Goal: Task Accomplishment & Management: Manage account settings

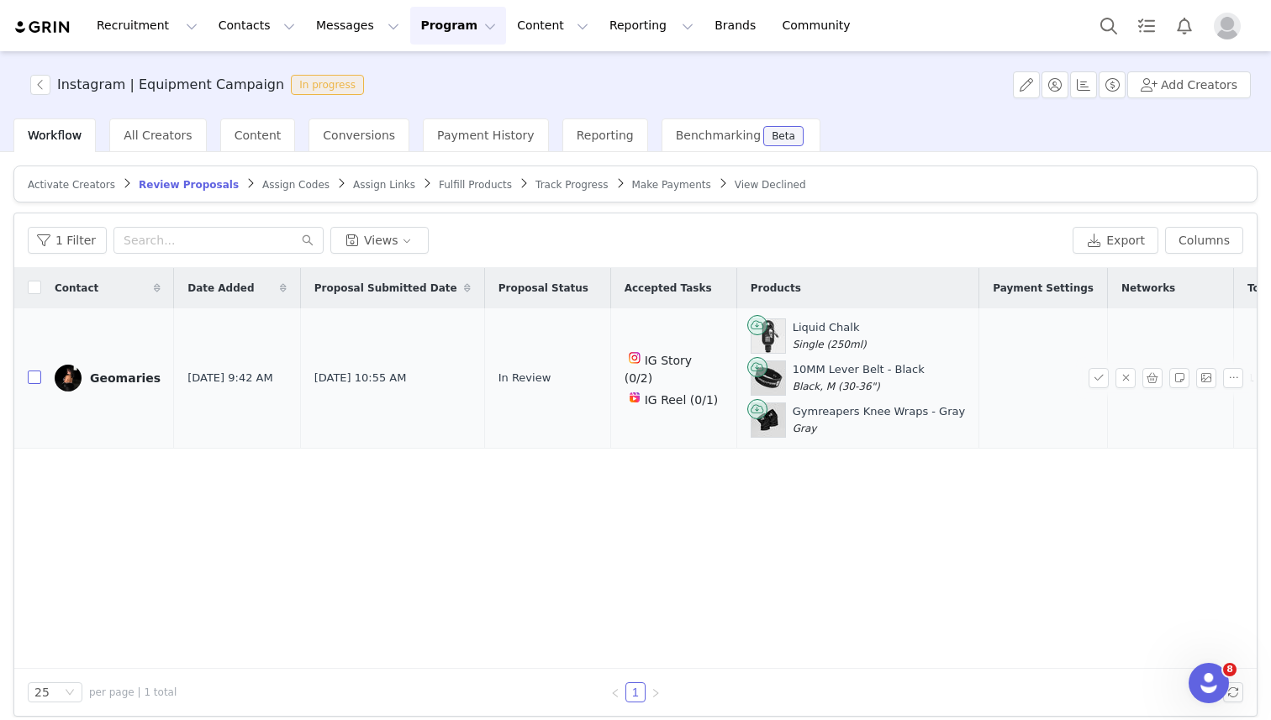
click at [34, 375] on input "checkbox" at bounding box center [34, 377] width 13 height 13
checkbox input "true"
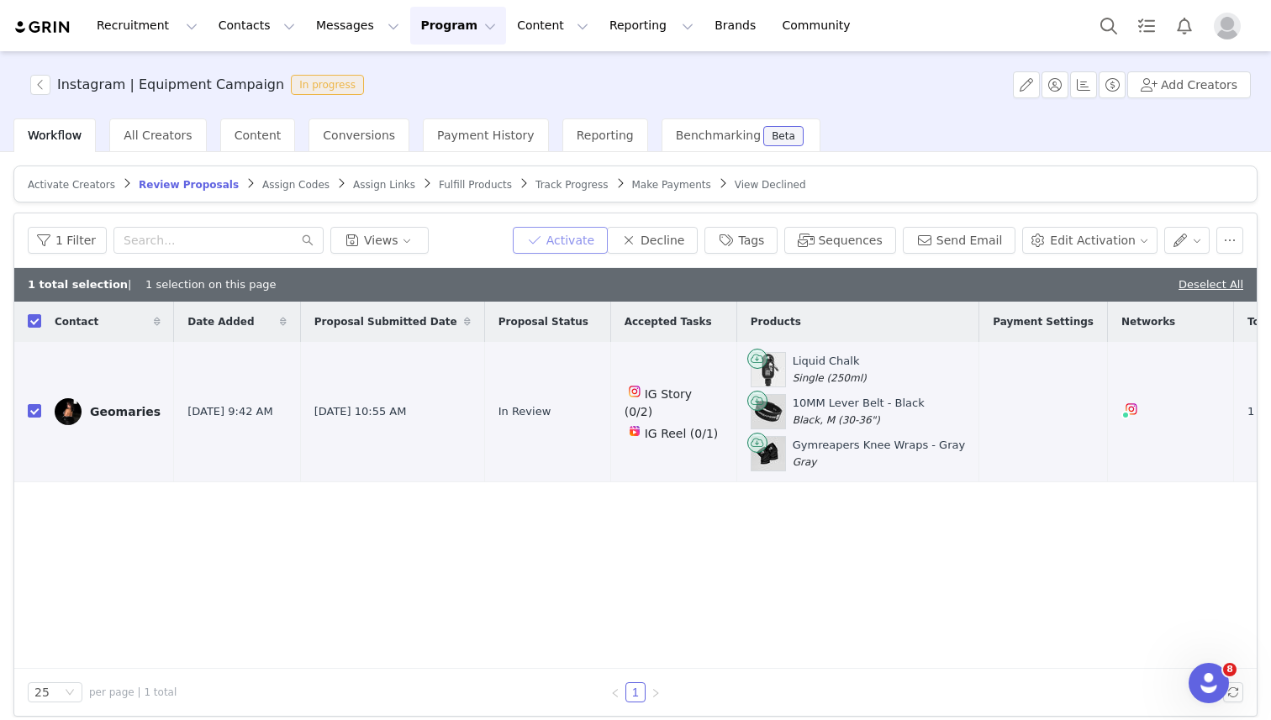
click at [568, 244] on button "Activate" at bounding box center [560, 240] width 95 height 27
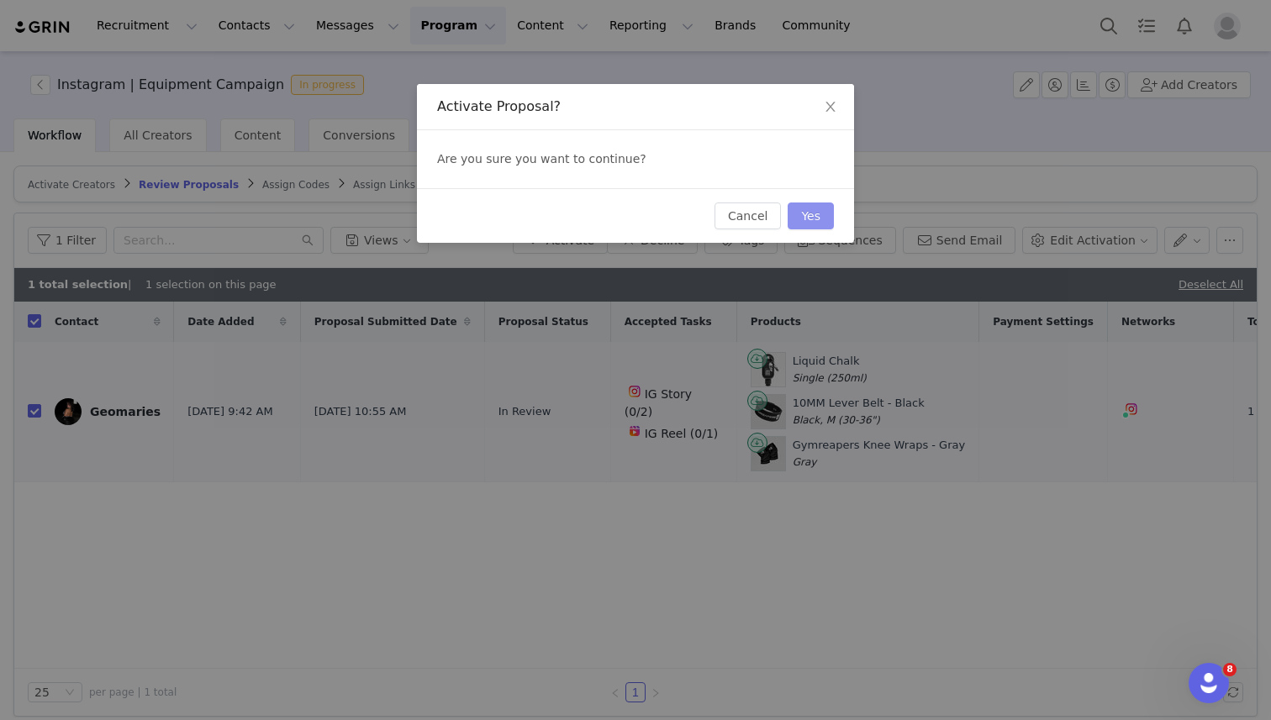
click at [825, 212] on button "Yes" at bounding box center [811, 216] width 46 height 27
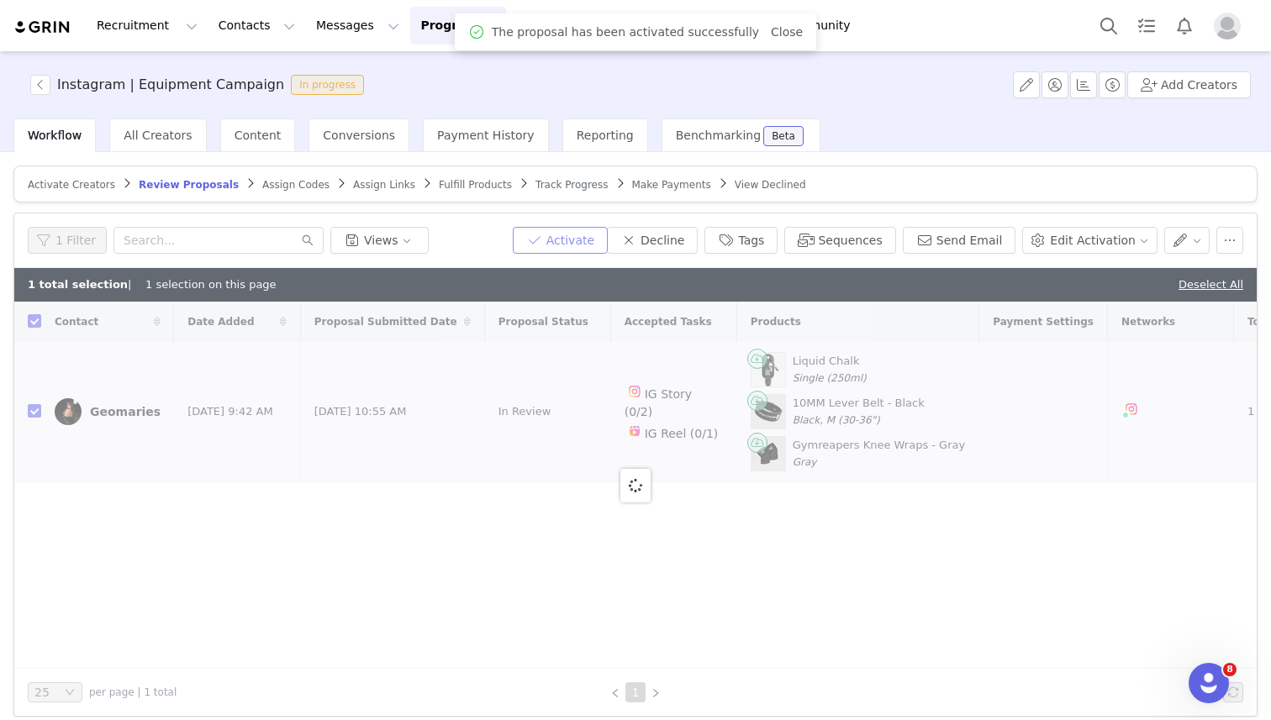
checkbox input "false"
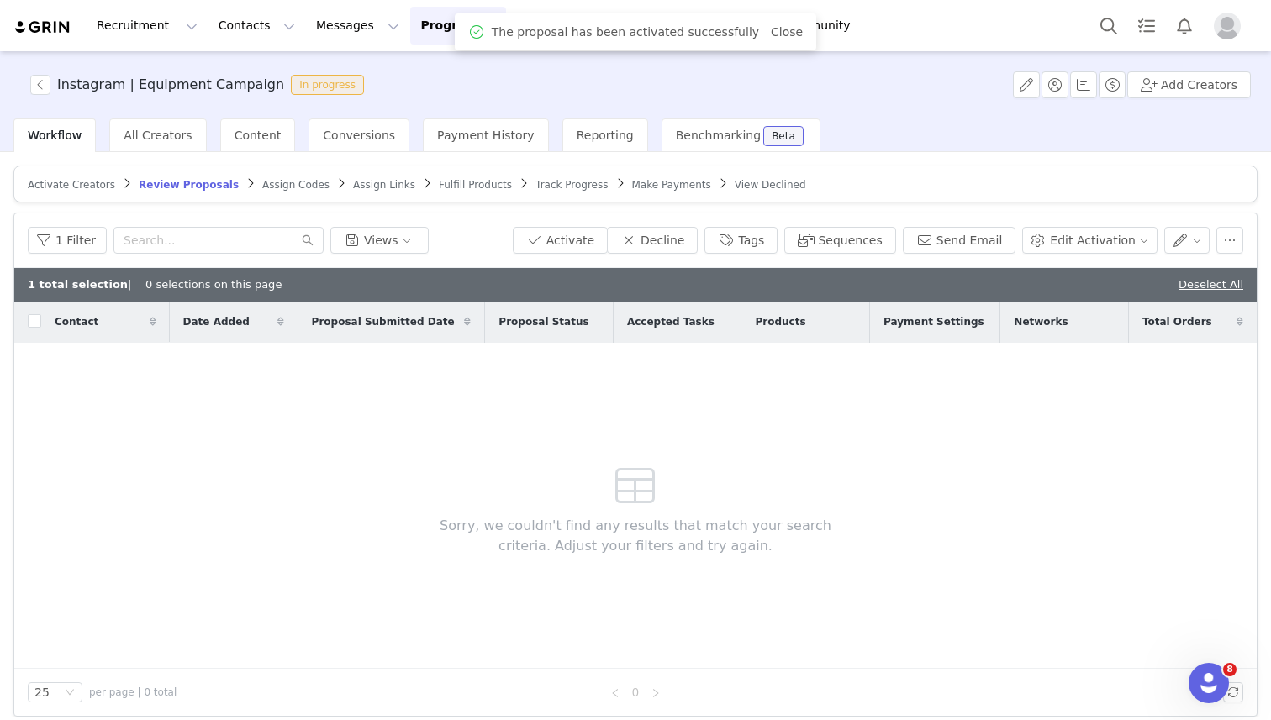
click at [279, 189] on span "Assign Codes" at bounding box center [295, 185] width 67 height 12
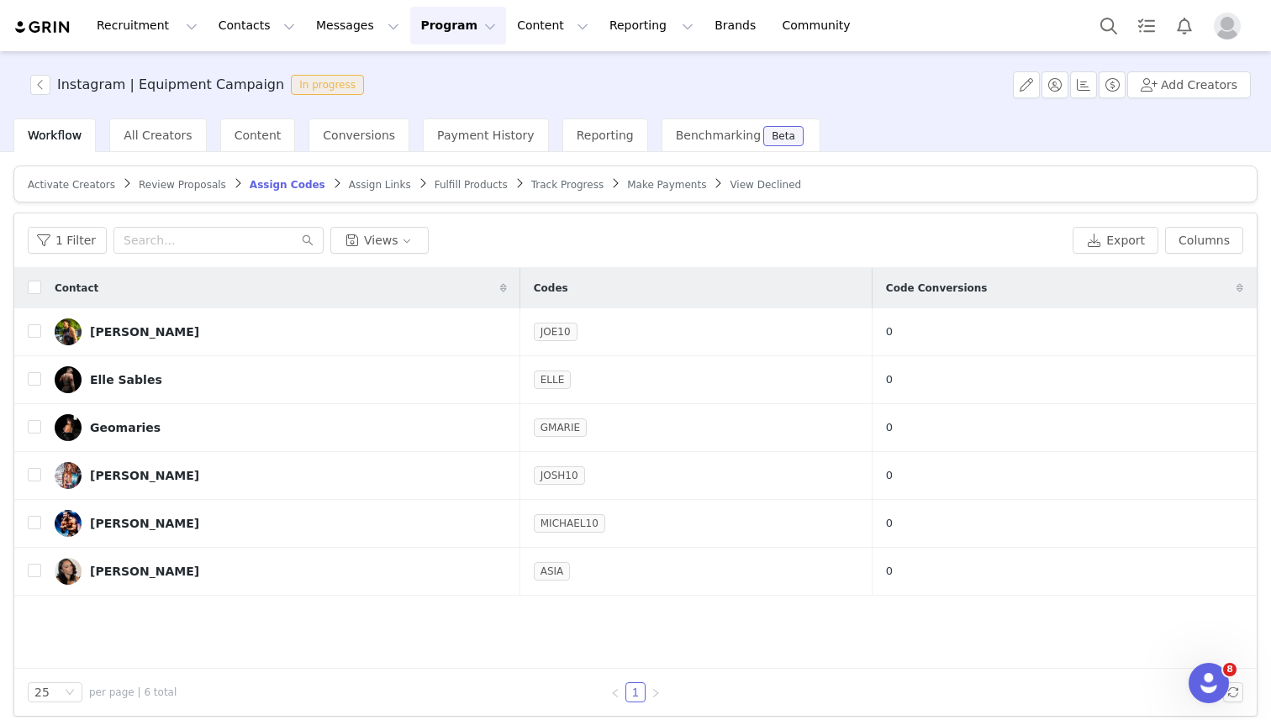
click at [353, 185] on span "Assign Links" at bounding box center [380, 185] width 62 height 12
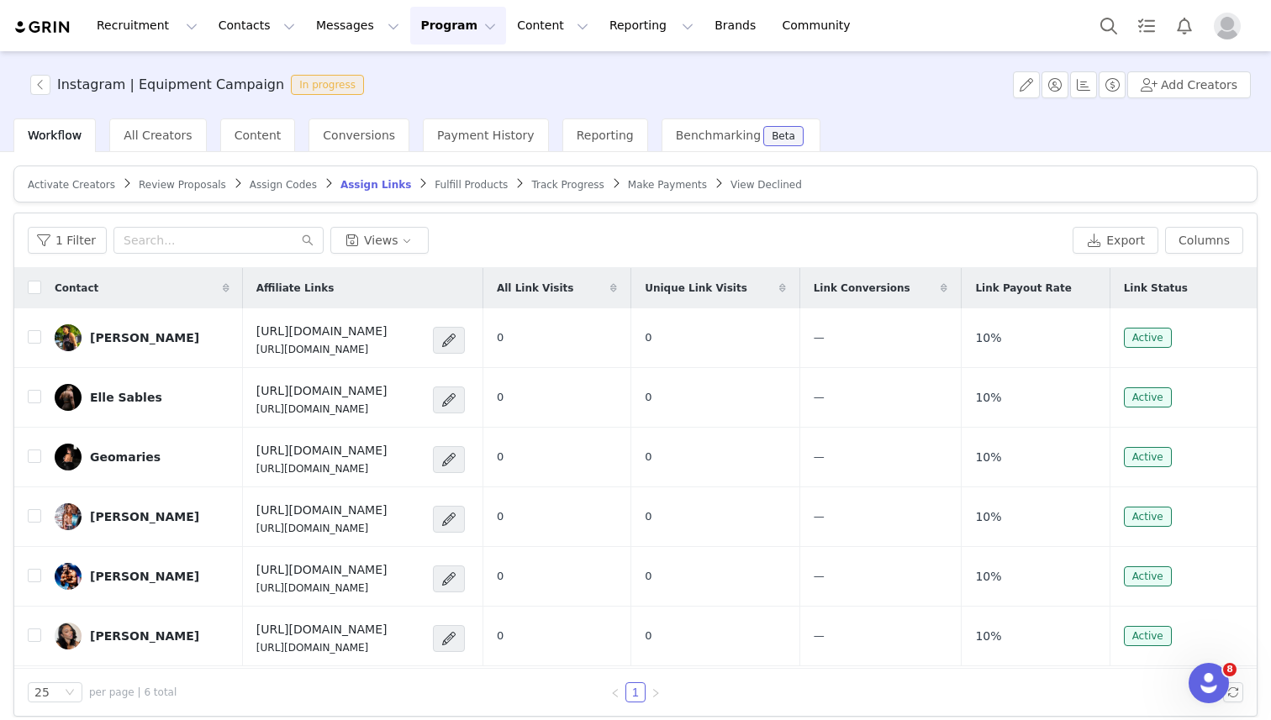
click at [435, 183] on span "Fulfill Products" at bounding box center [471, 185] width 73 height 12
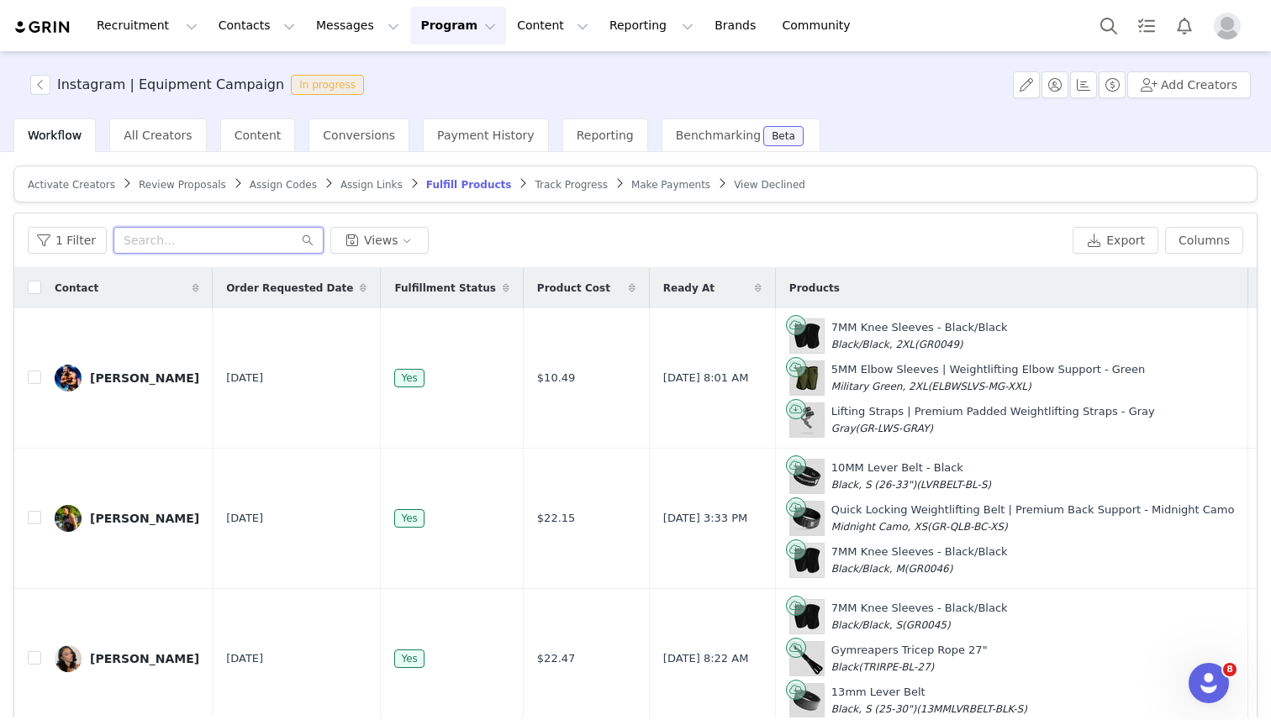
click at [154, 240] on input "text" at bounding box center [218, 240] width 210 height 27
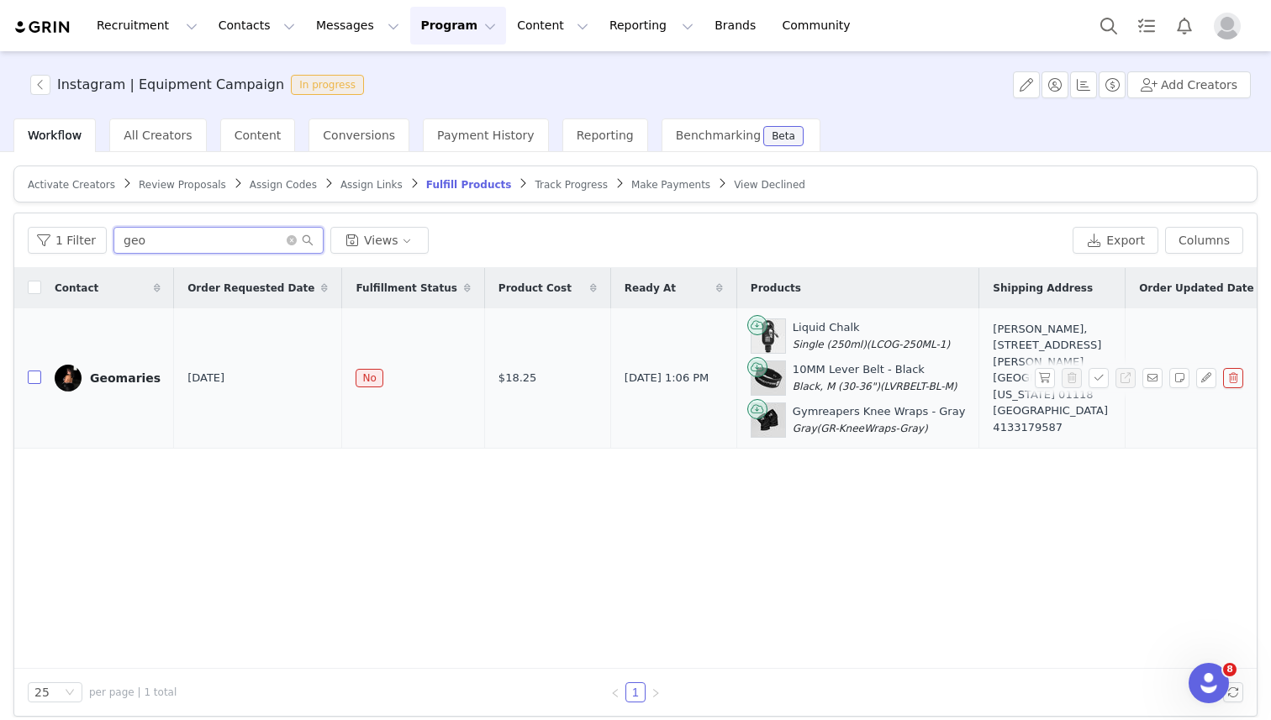
type input "geo"
click at [34, 377] on input "checkbox" at bounding box center [34, 377] width 13 height 13
checkbox input "true"
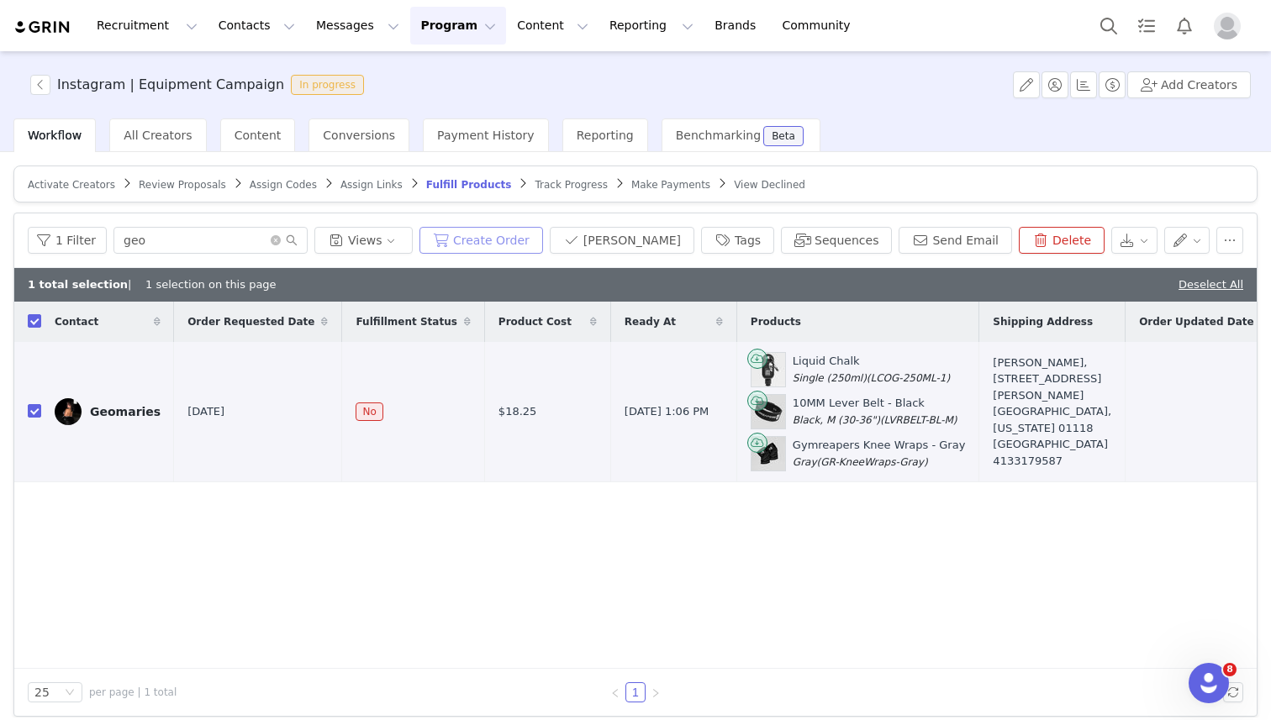
click at [483, 235] on button "Create Order" at bounding box center [481, 240] width 124 height 27
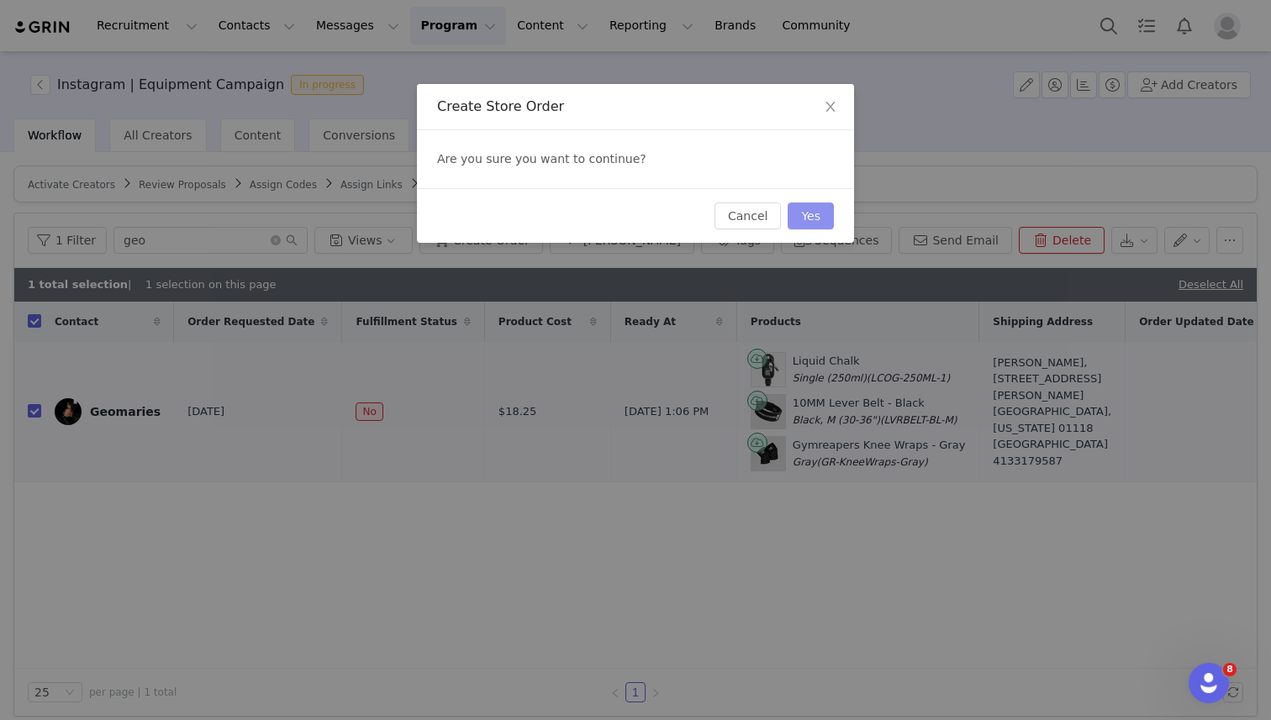
click at [802, 218] on button "Yes" at bounding box center [811, 216] width 46 height 27
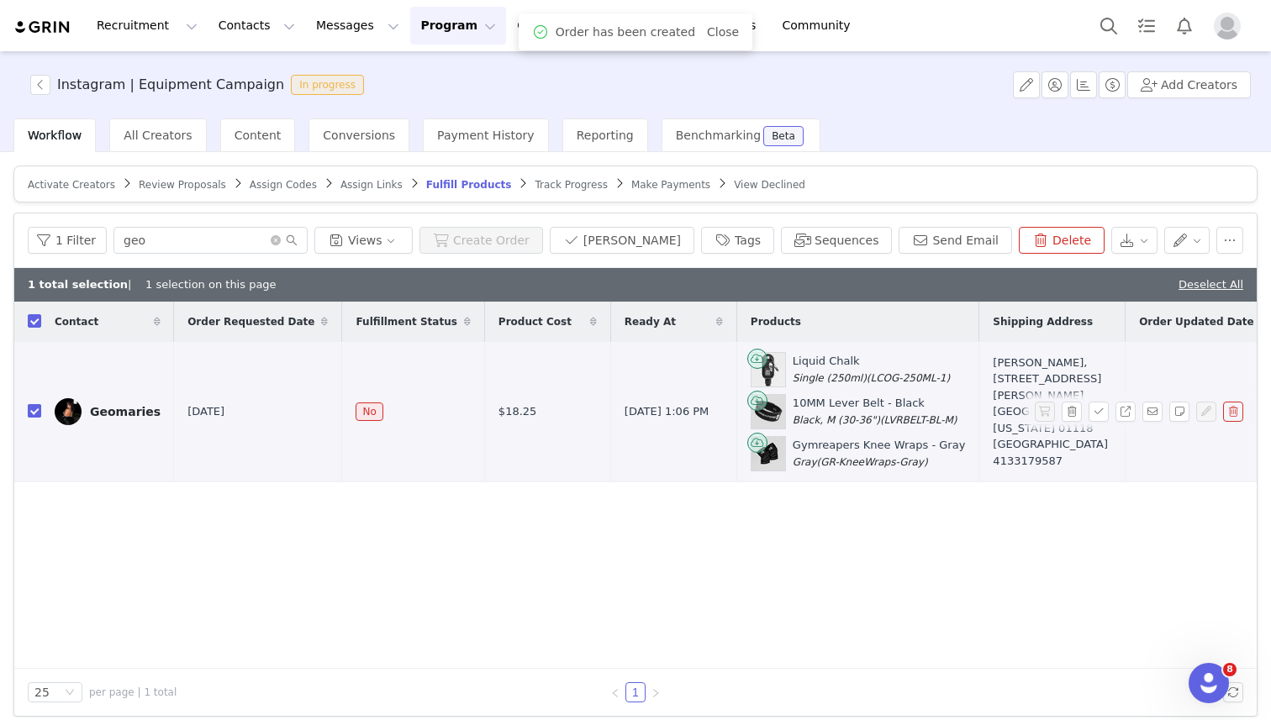
click at [35, 409] on input "checkbox" at bounding box center [34, 410] width 13 height 13
checkbox input "false"
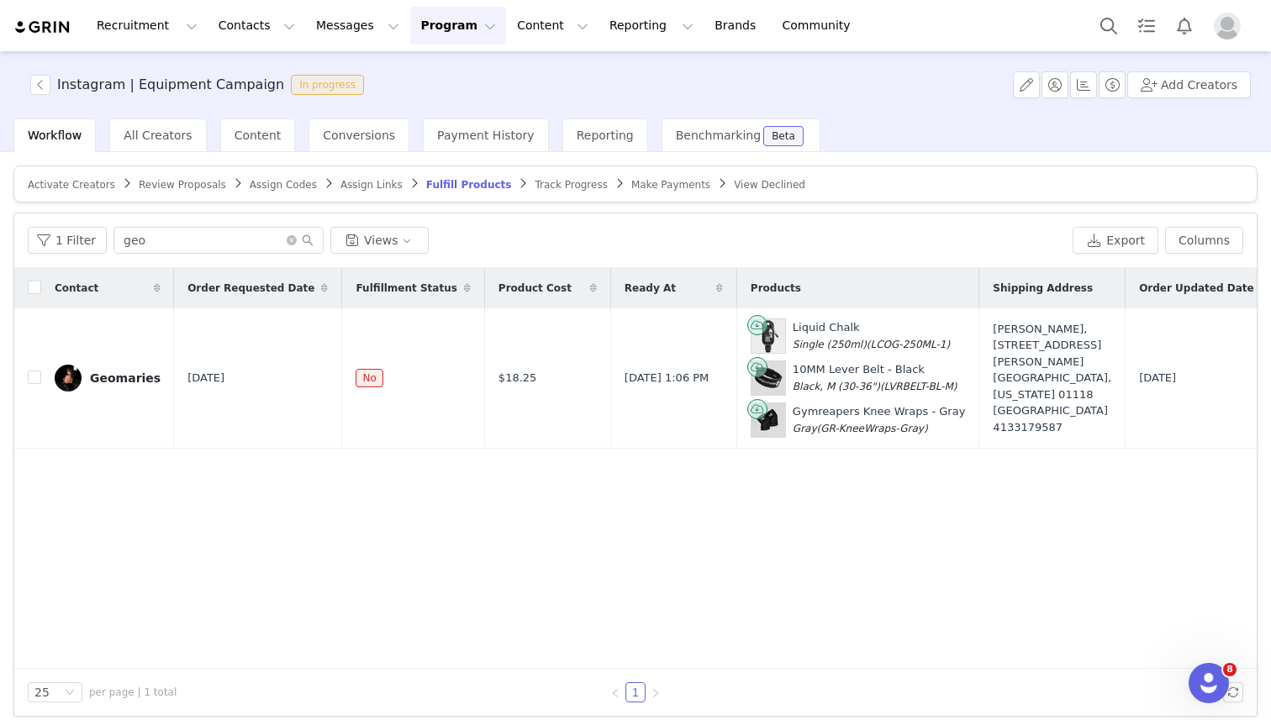
click at [535, 187] on span "Track Progress" at bounding box center [571, 185] width 72 height 12
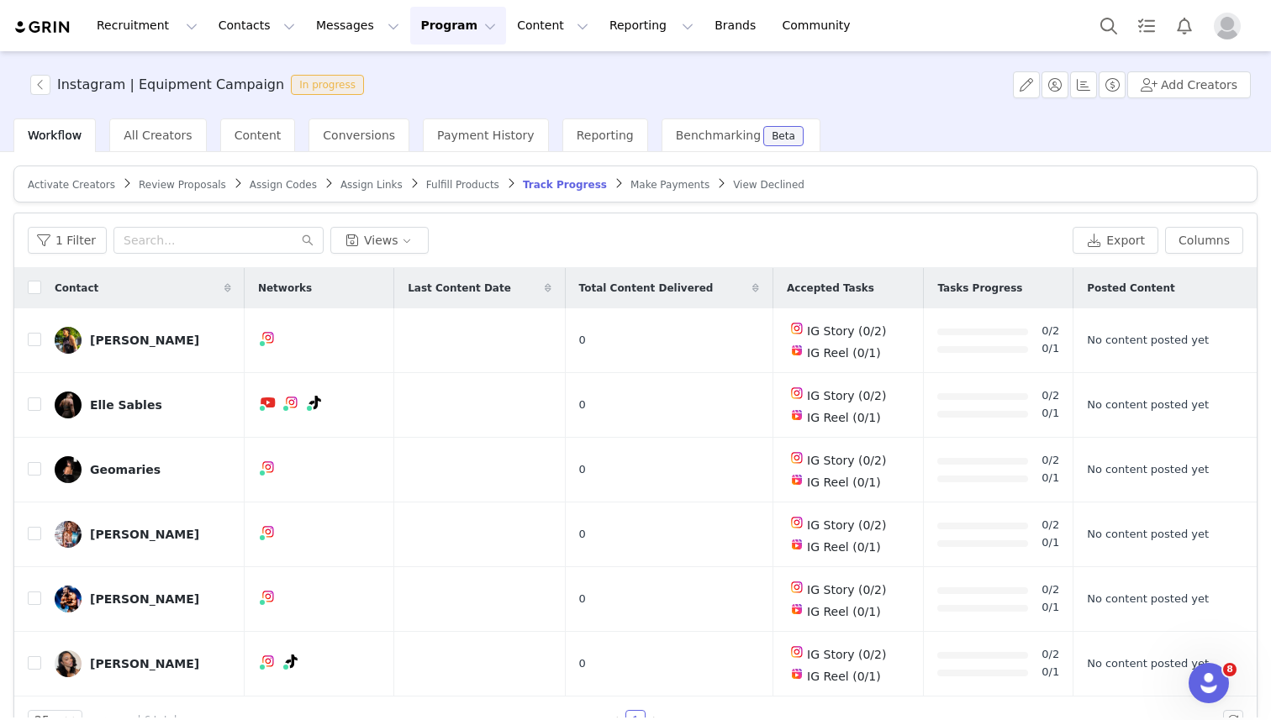
click at [469, 184] on span "Fulfill Products" at bounding box center [462, 185] width 73 height 12
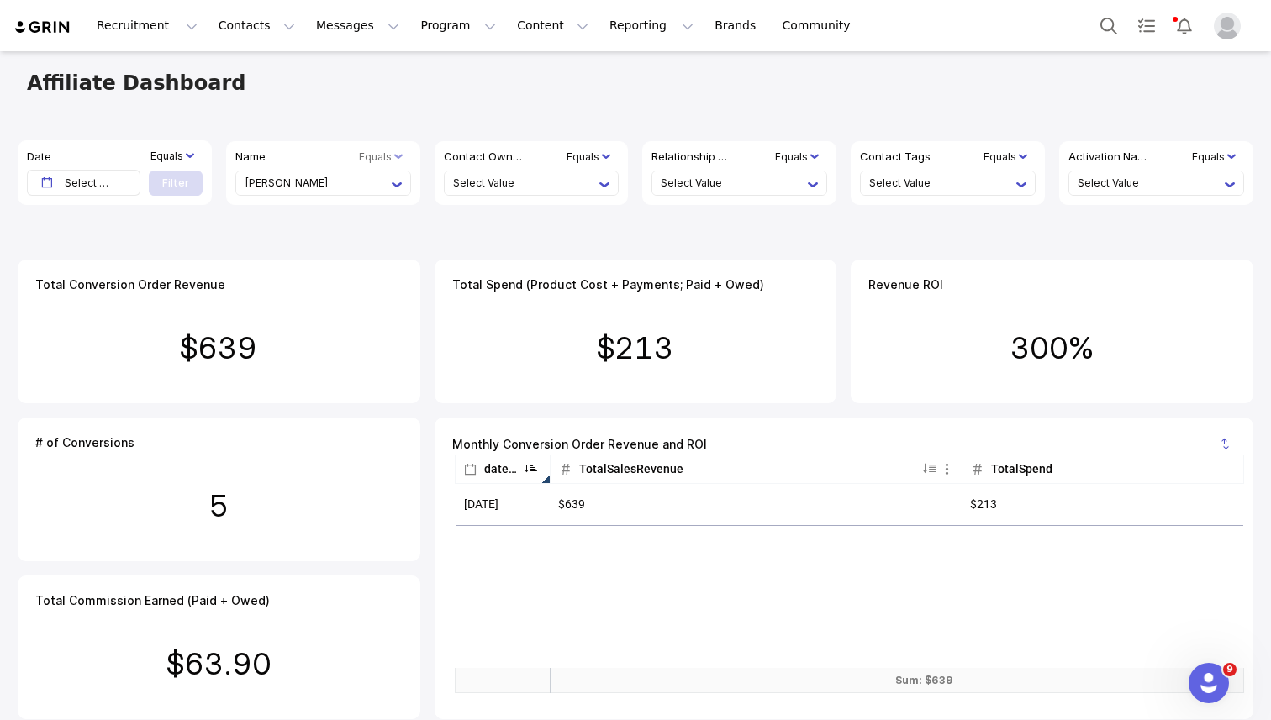
scroll to position [8, 0]
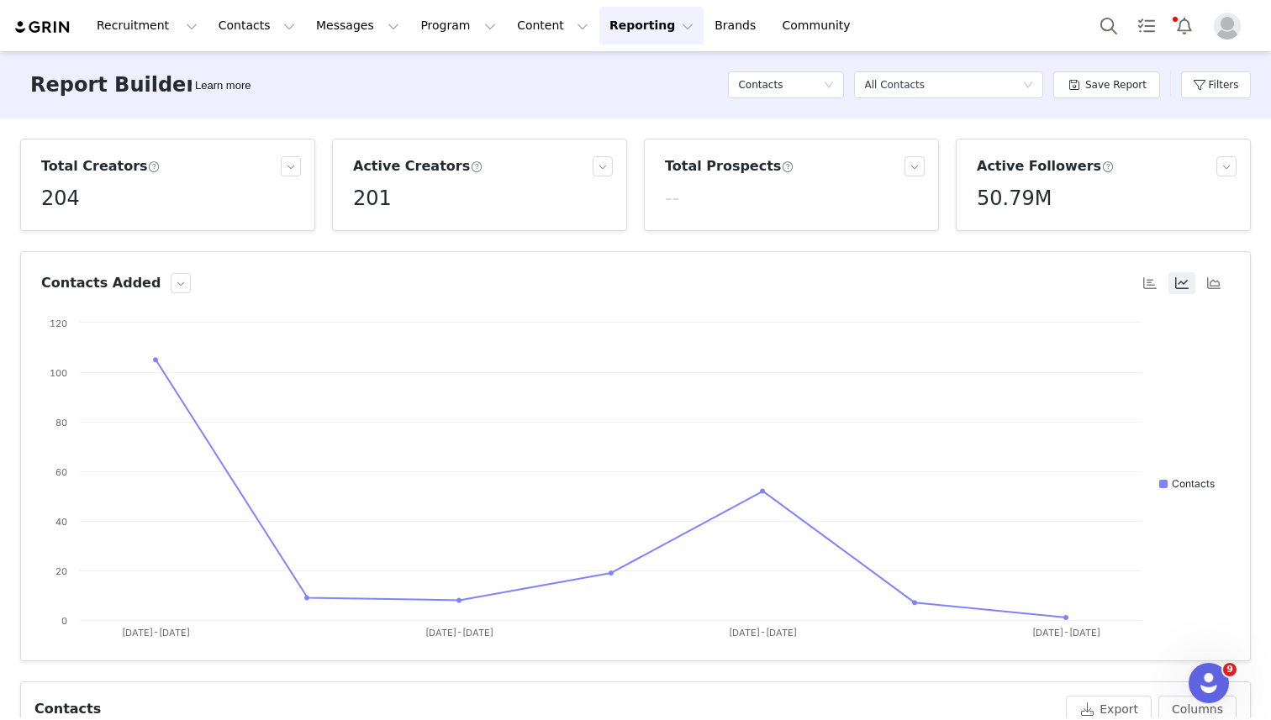
scroll to position [1172, 1590]
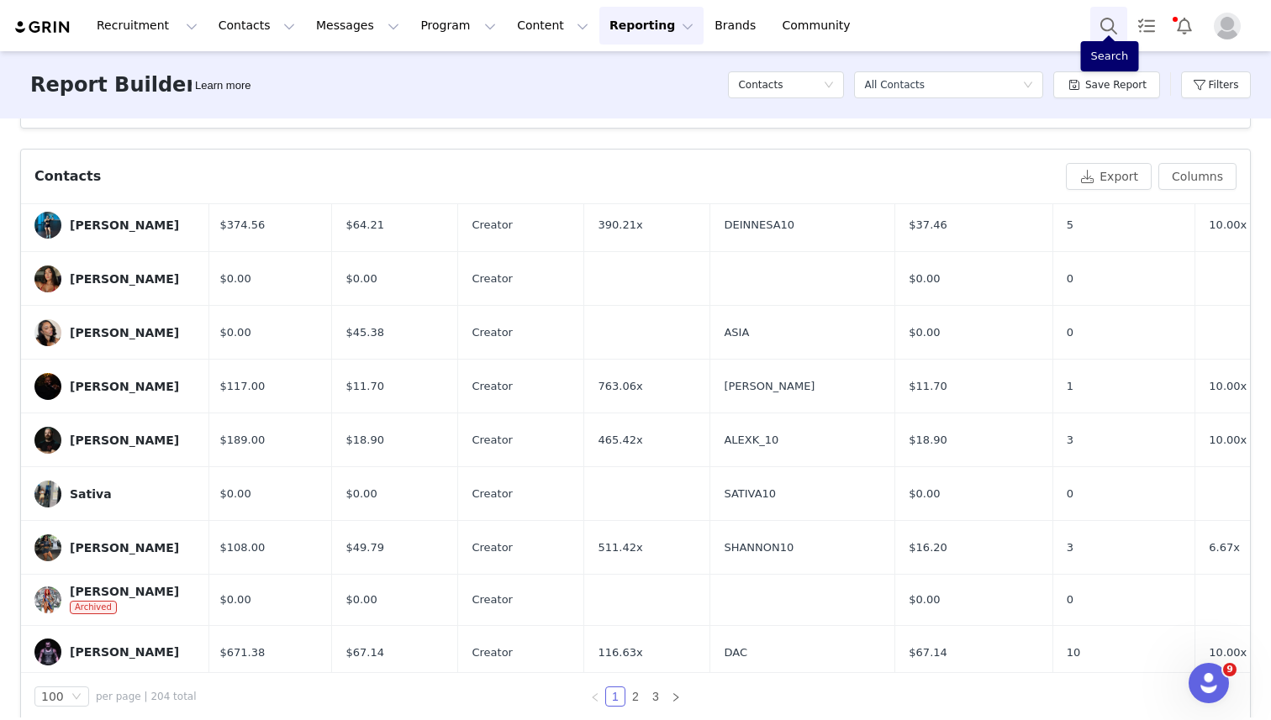
click at [1104, 31] on button "Search" at bounding box center [1108, 26] width 37 height 38
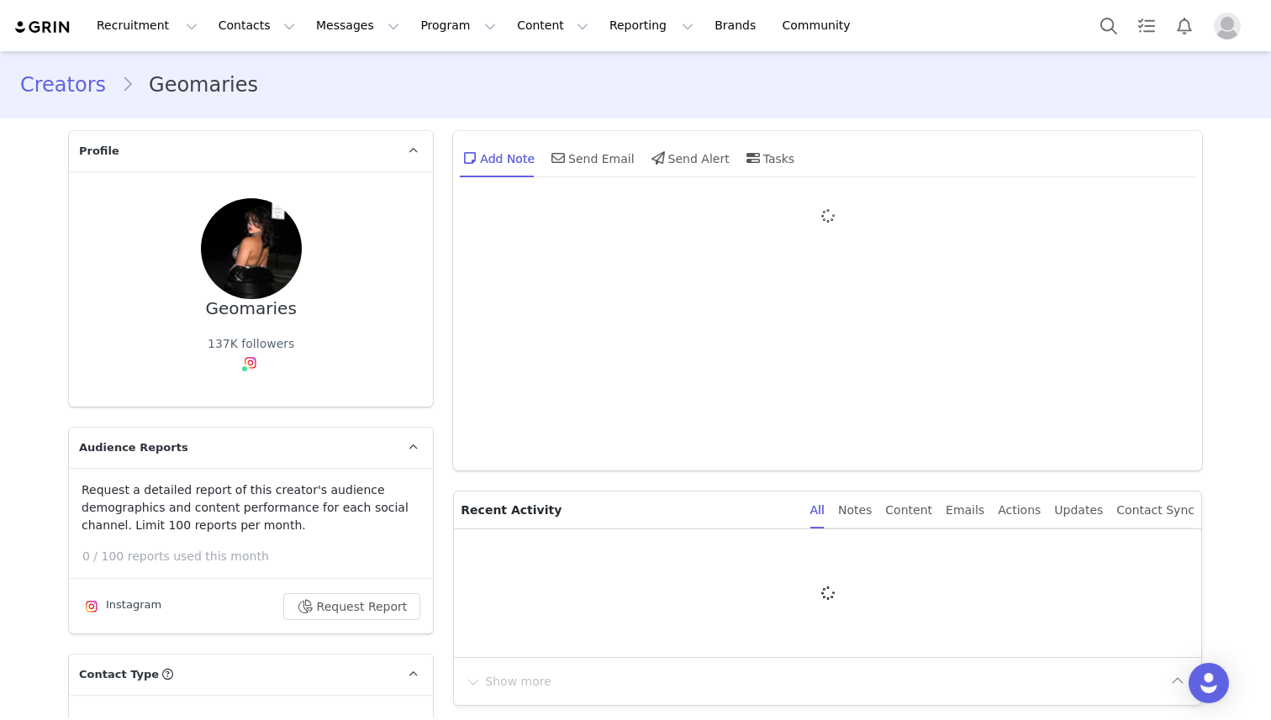
type input "+1 ([GEOGRAPHIC_DATA])"
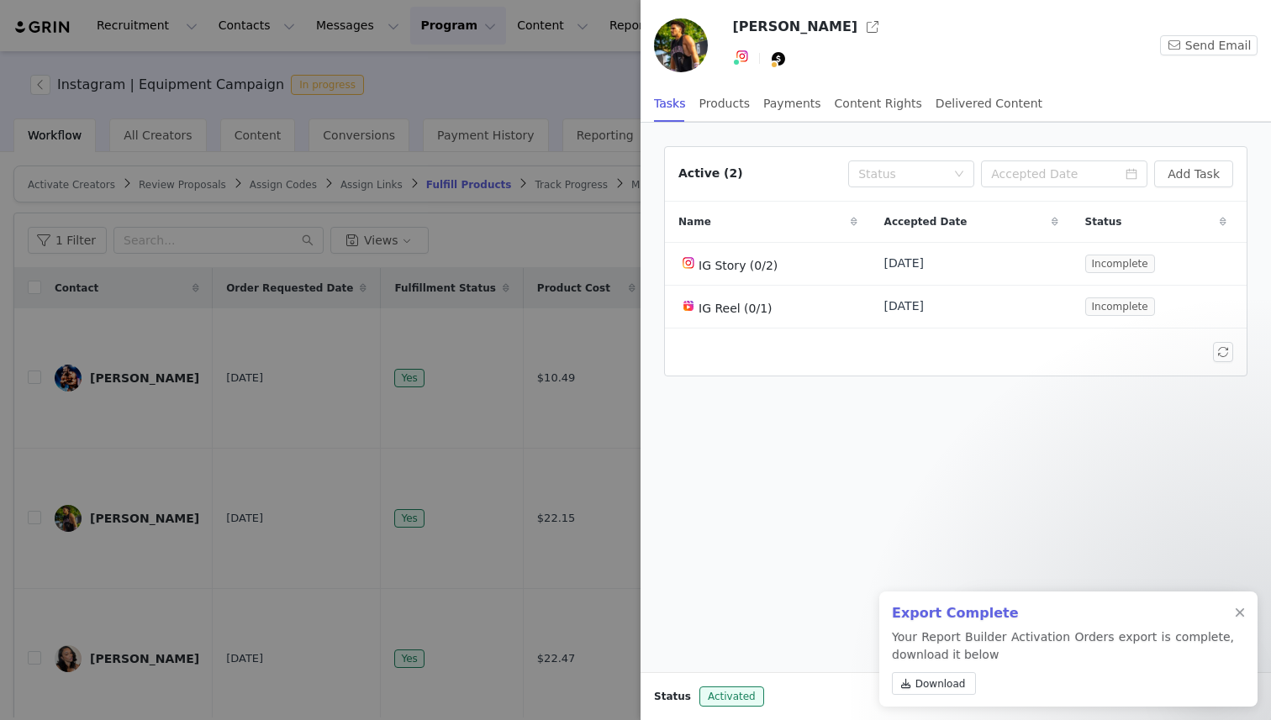
scroll to position [80, 0]
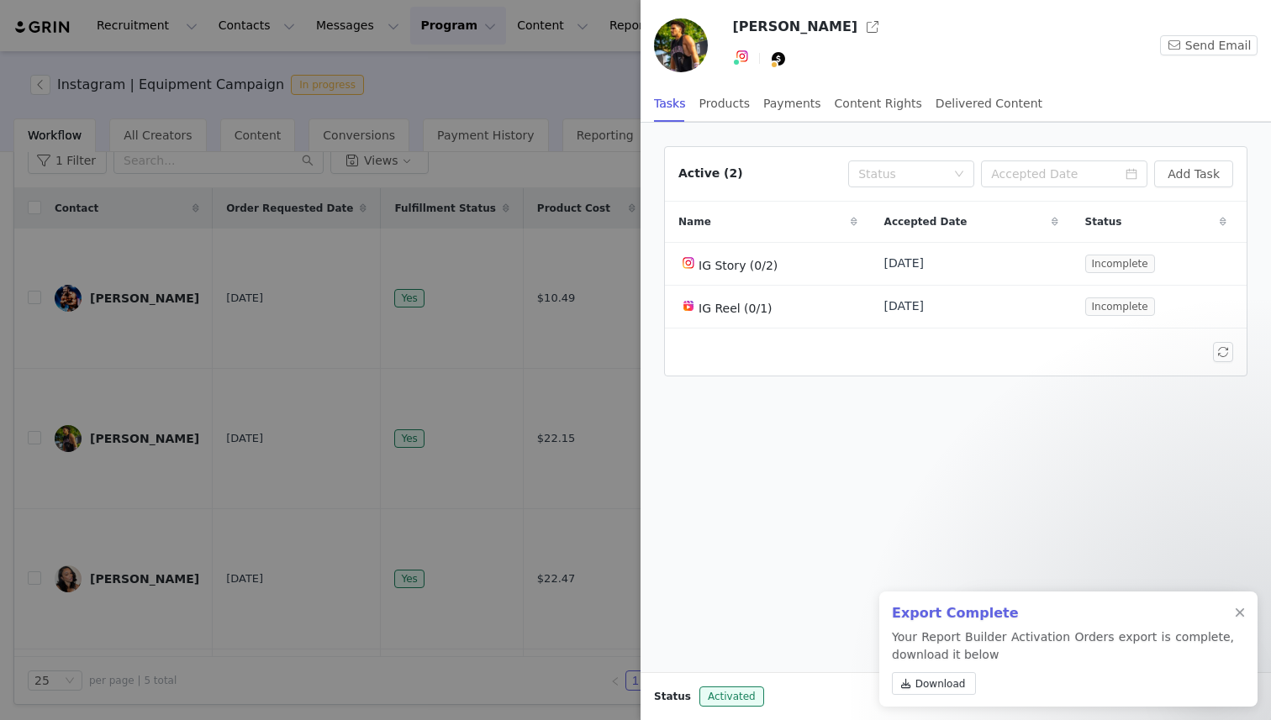
click at [448, 86] on div at bounding box center [635, 360] width 1271 height 720
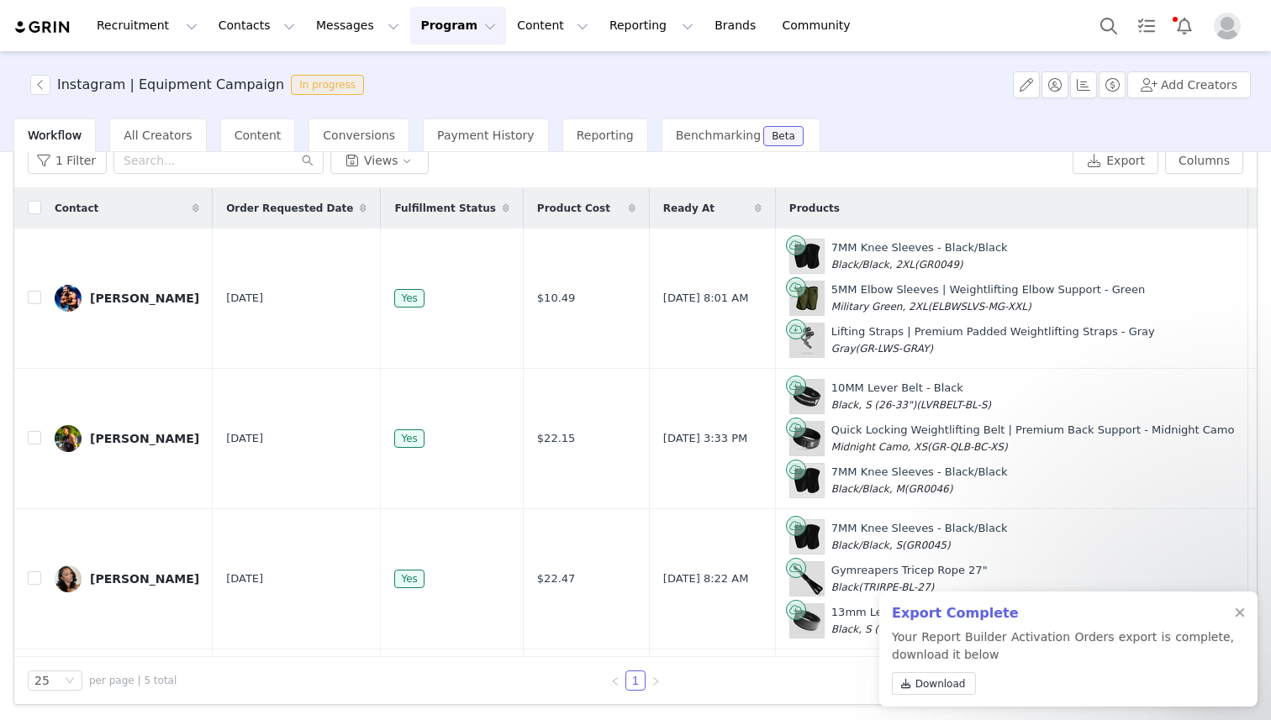
click at [56, 27] on img at bounding box center [42, 27] width 59 height 16
